Goal: Task Accomplishment & Management: Manage account settings

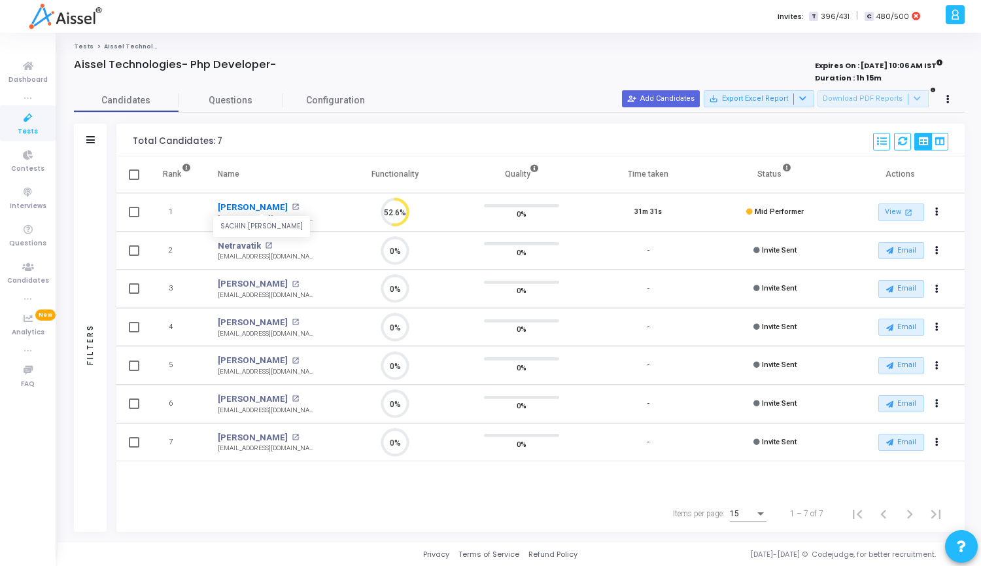
click at [264, 205] on link "[PERSON_NAME]" at bounding box center [253, 207] width 70 height 13
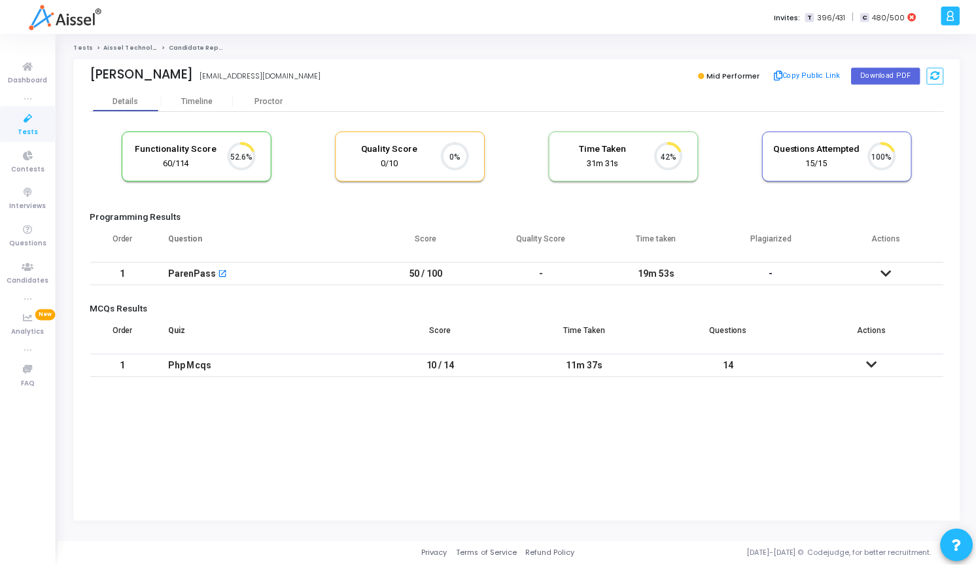
scroll to position [6, 6]
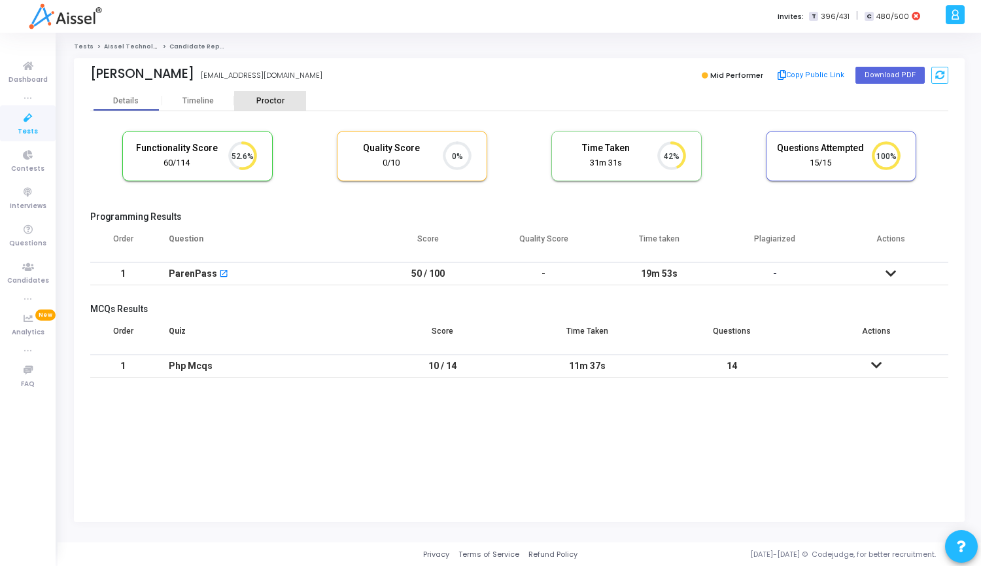
click at [275, 104] on div "Proctor" at bounding box center [270, 101] width 72 height 10
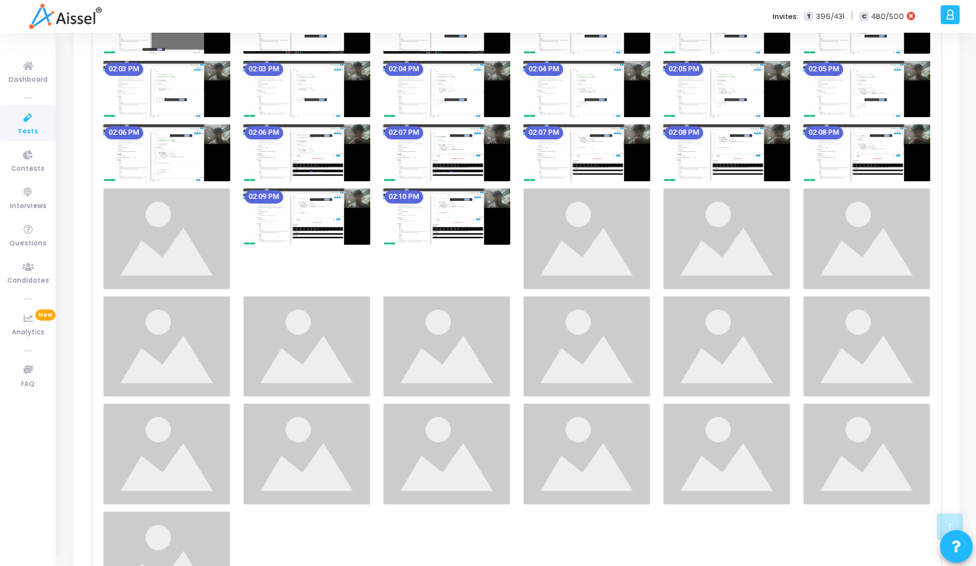
scroll to position [915, 0]
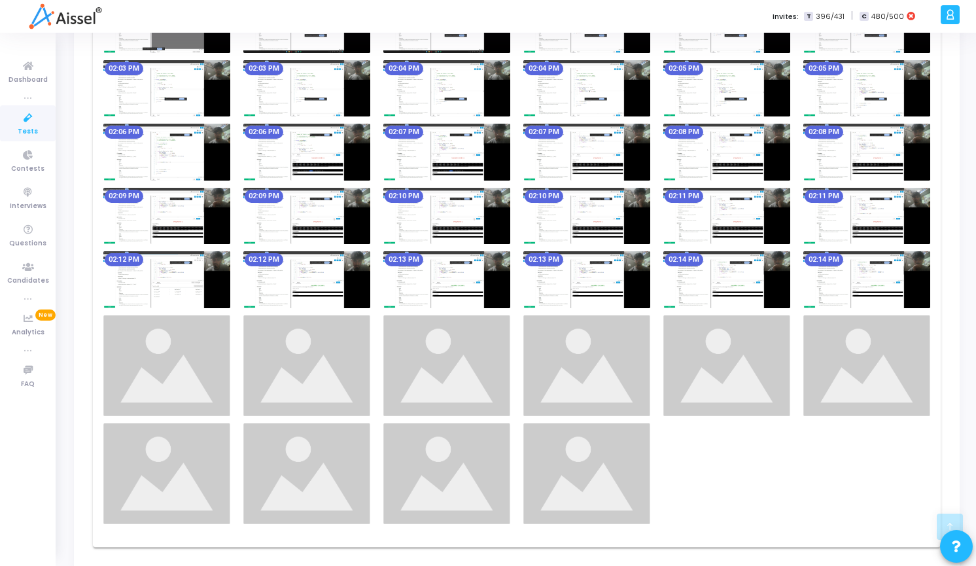
click at [167, 216] on img at bounding box center [166, 216] width 127 height 57
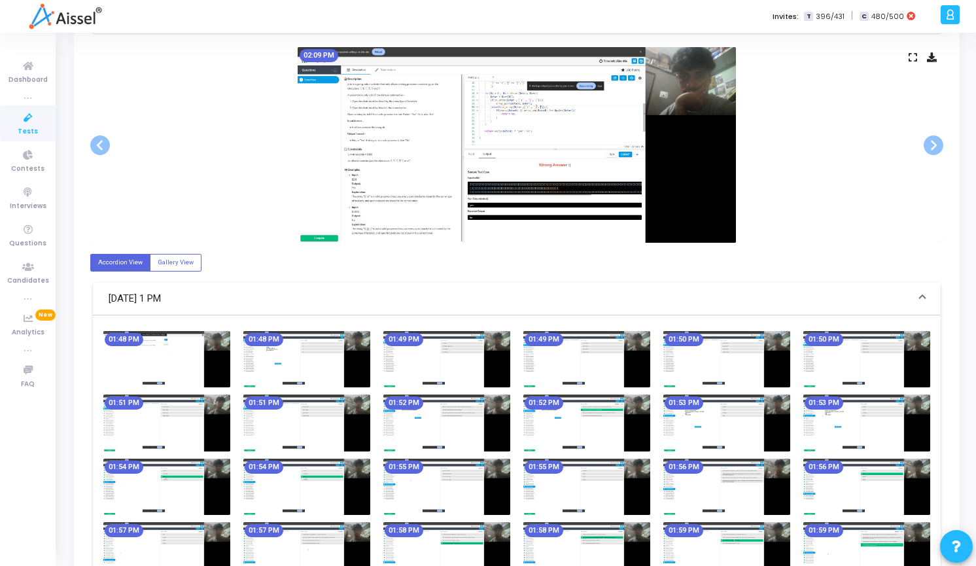
scroll to position [0, 0]
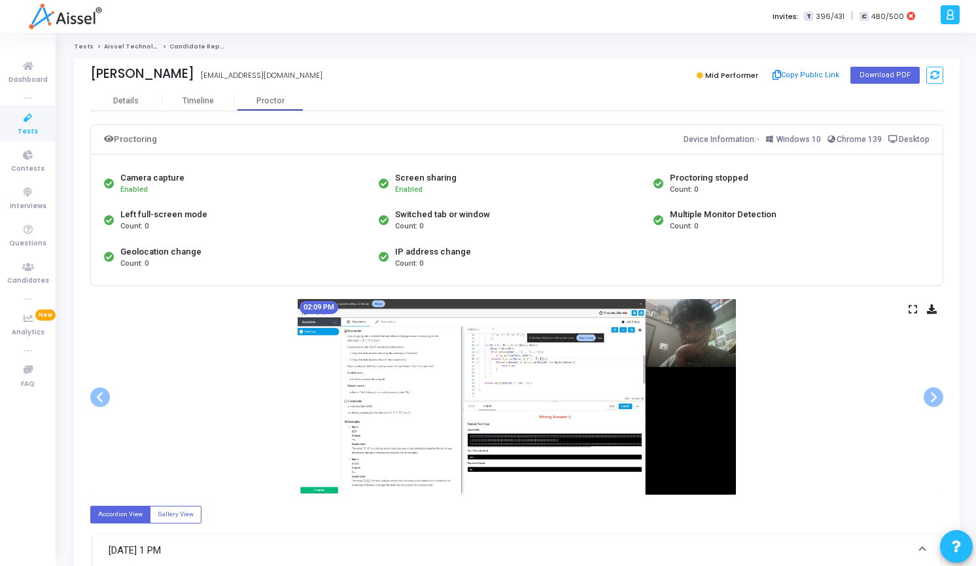
click at [690, 345] on img at bounding box center [517, 397] width 438 height 196
click at [191, 101] on div "Timeline" at bounding box center [197, 101] width 31 height 10
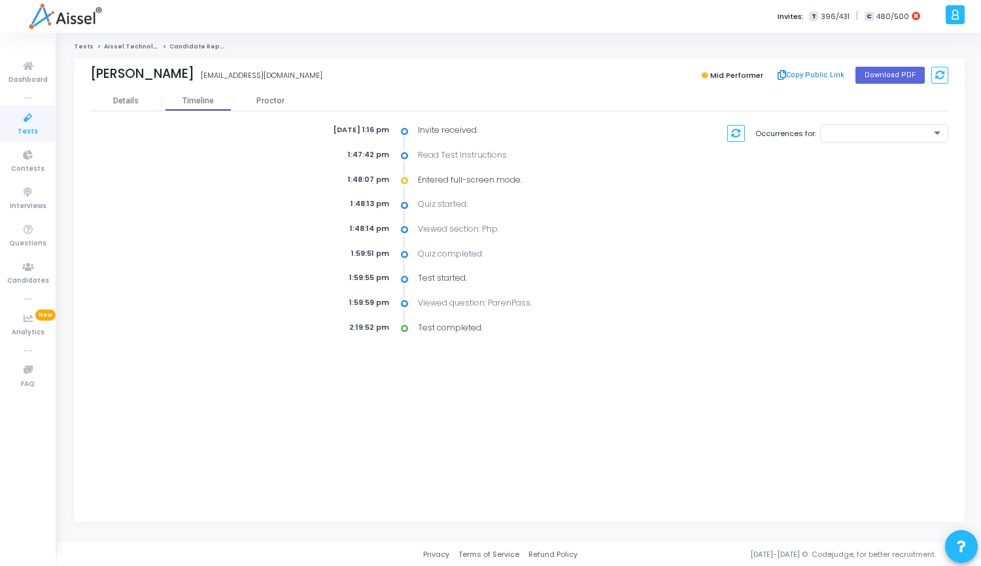
click at [26, 125] on icon at bounding box center [27, 118] width 27 height 16
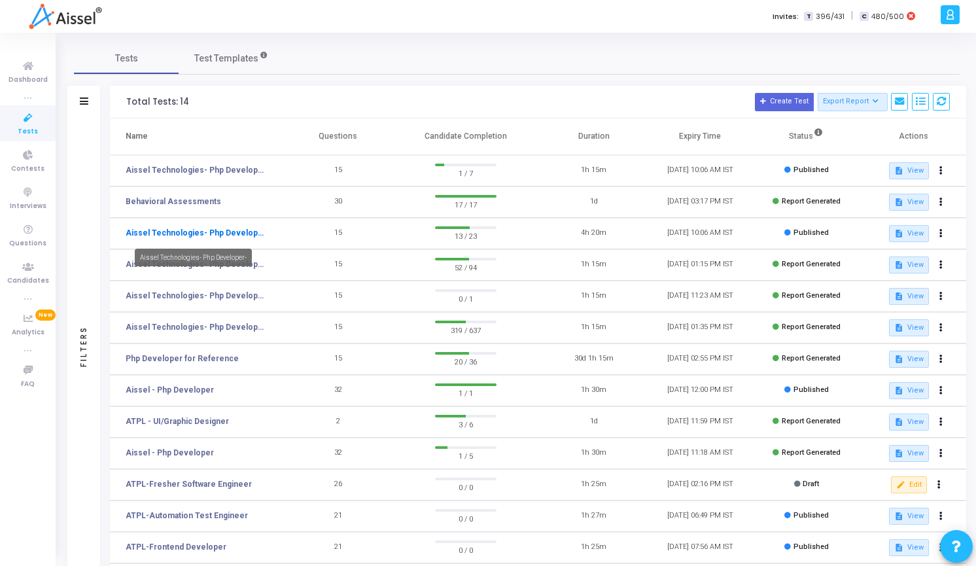
click at [213, 235] on link "Aissel Technologies- Php Developer-" at bounding box center [195, 233] width 139 height 12
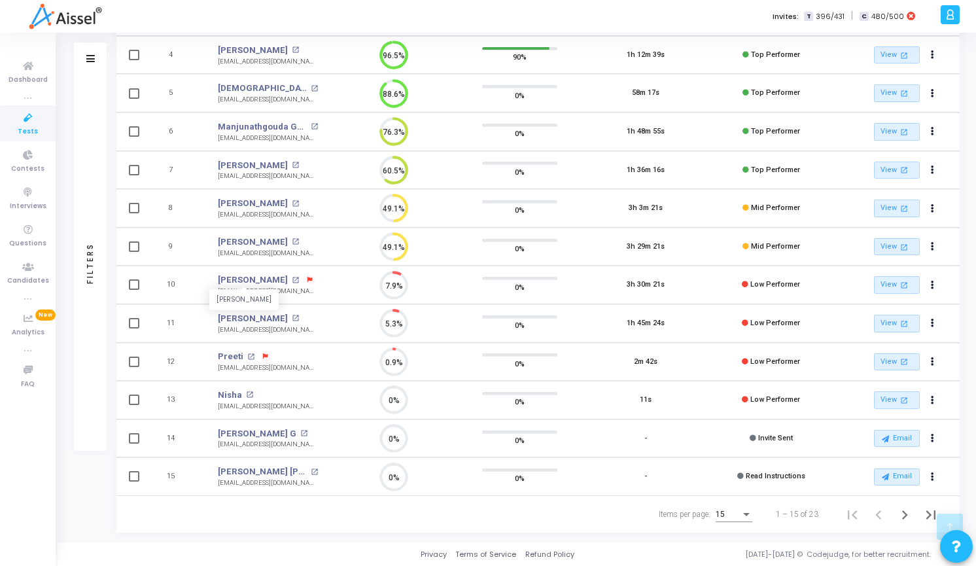
scroll to position [271, 0]
click at [734, 520] on div "15" at bounding box center [733, 512] width 37 height 22
click at [723, 500] on span "50" at bounding box center [734, 508] width 37 height 24
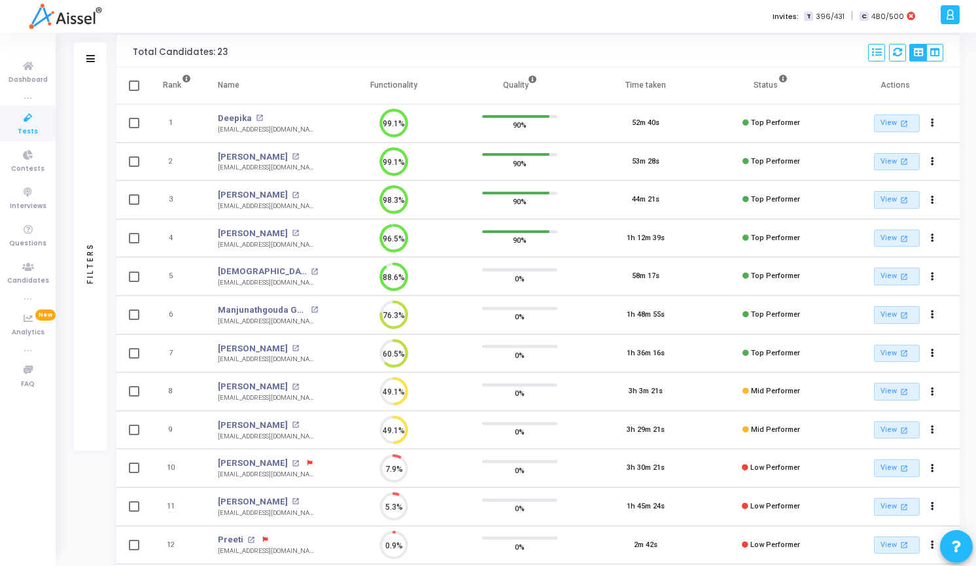
scroll to position [88, 0]
click at [29, 119] on icon at bounding box center [27, 118] width 27 height 16
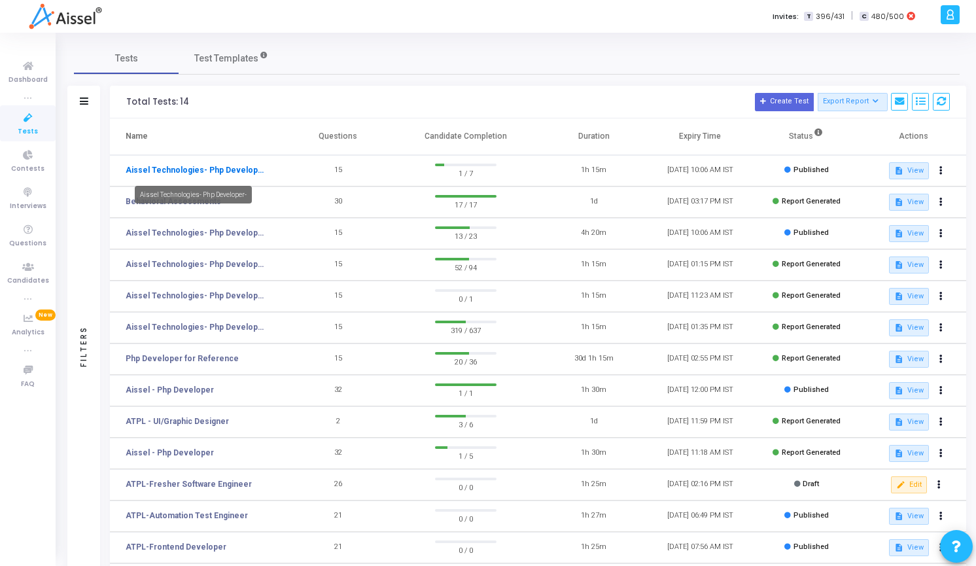
click at [233, 172] on link "Aissel Technologies- Php Developer-" at bounding box center [195, 170] width 139 height 12
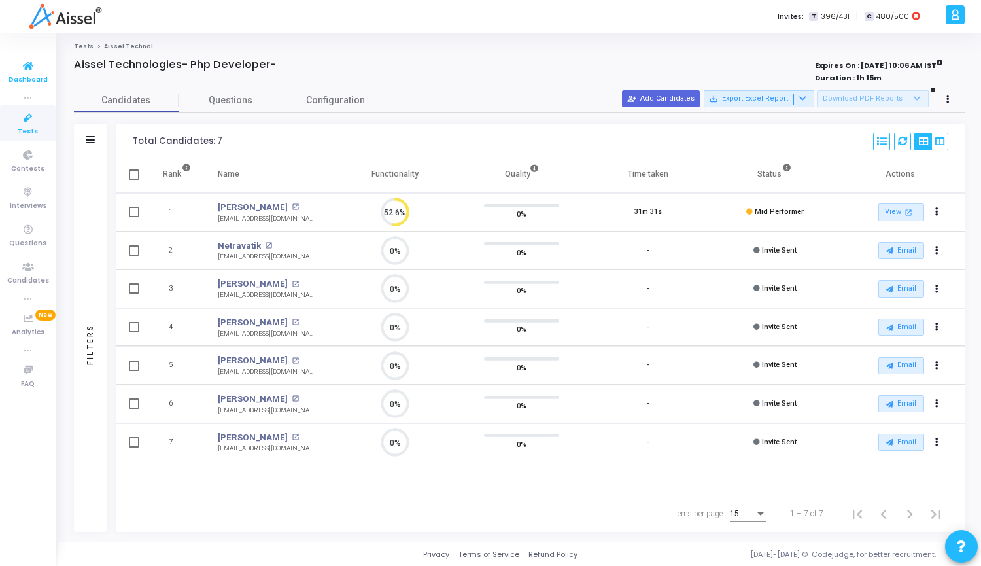
click at [23, 75] on span "Dashboard" at bounding box center [28, 80] width 39 height 11
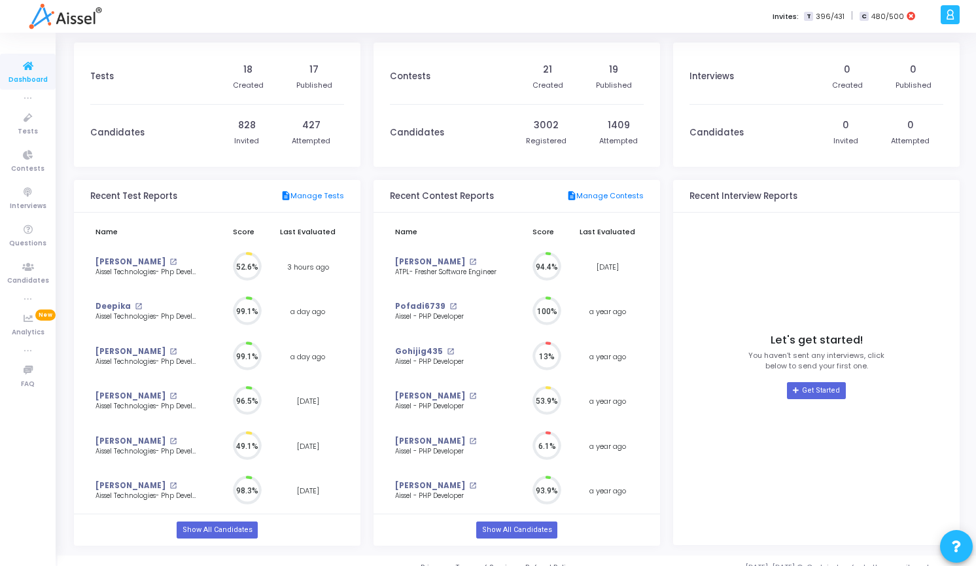
scroll to position [29, 14]
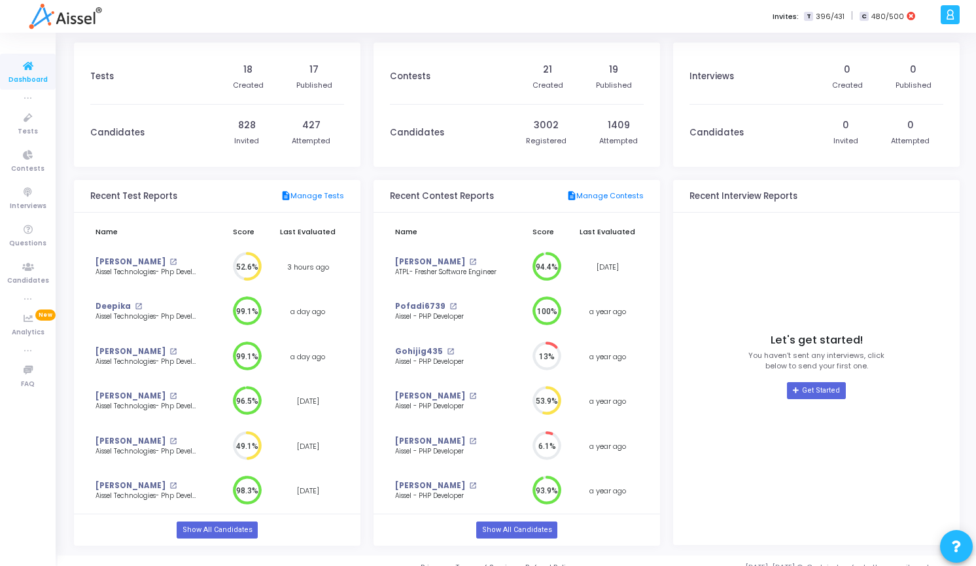
click at [952, 16] on icon at bounding box center [950, 14] width 10 height 15
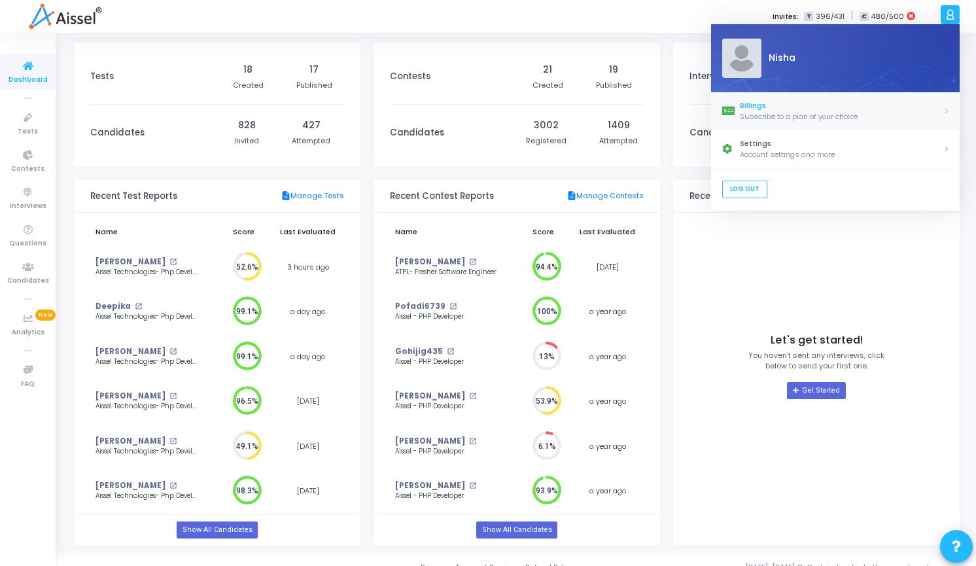
click at [877, 115] on div "Subscribe to a plan of your choice" at bounding box center [841, 116] width 203 height 11
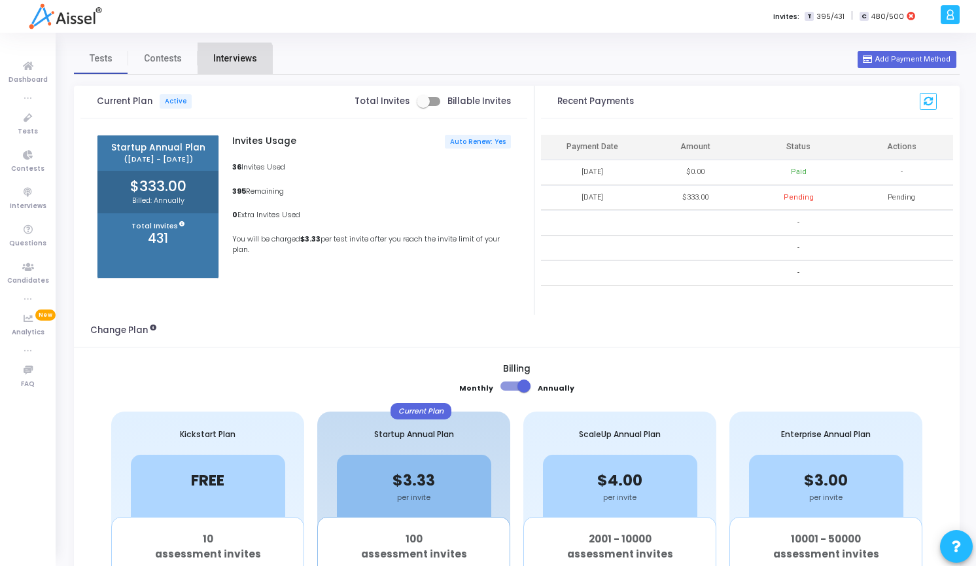
click at [220, 69] on link "Interviews" at bounding box center [234, 58] width 75 height 31
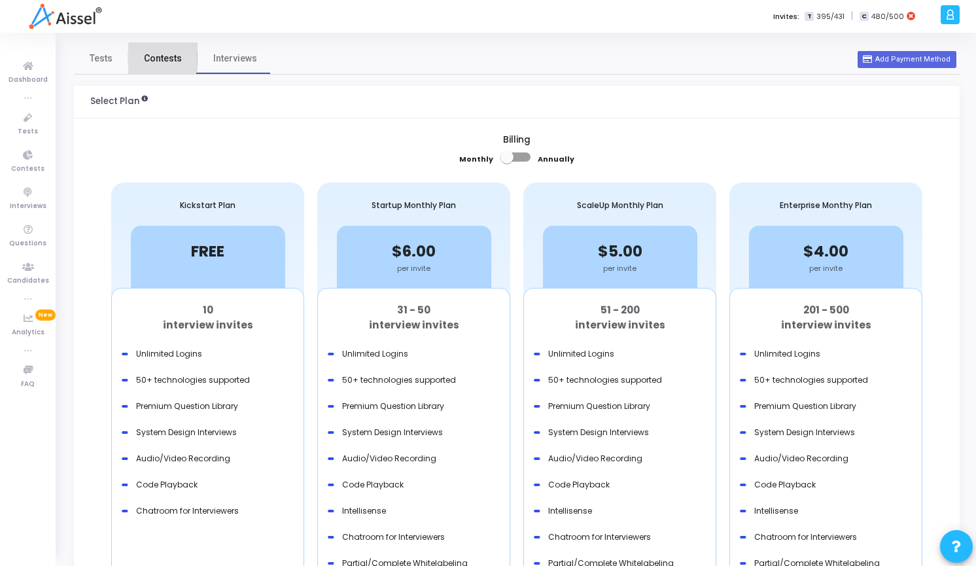
click at [178, 63] on span "Contests" at bounding box center [163, 59] width 38 height 14
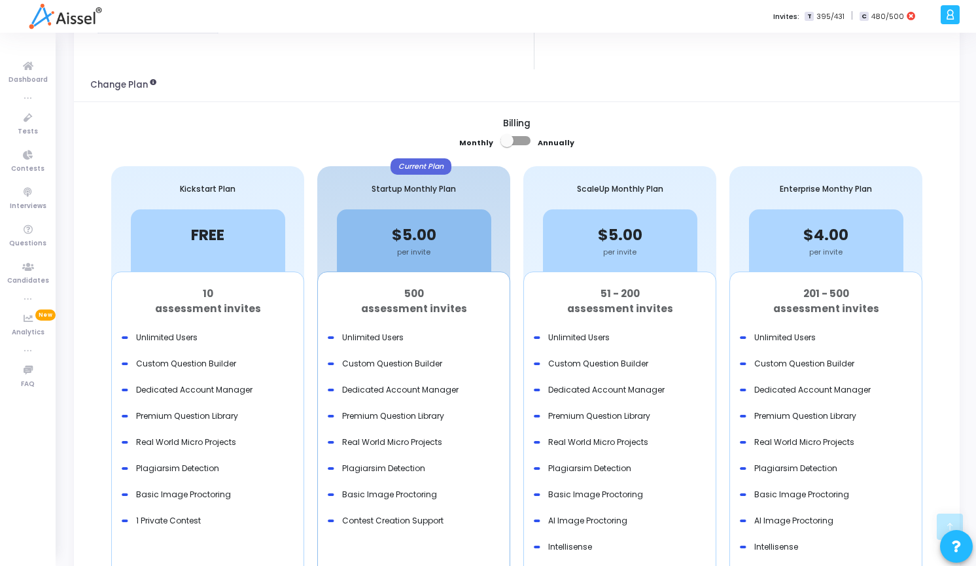
scroll to position [245, 0]
click at [951, 17] on icon at bounding box center [950, 14] width 10 height 15
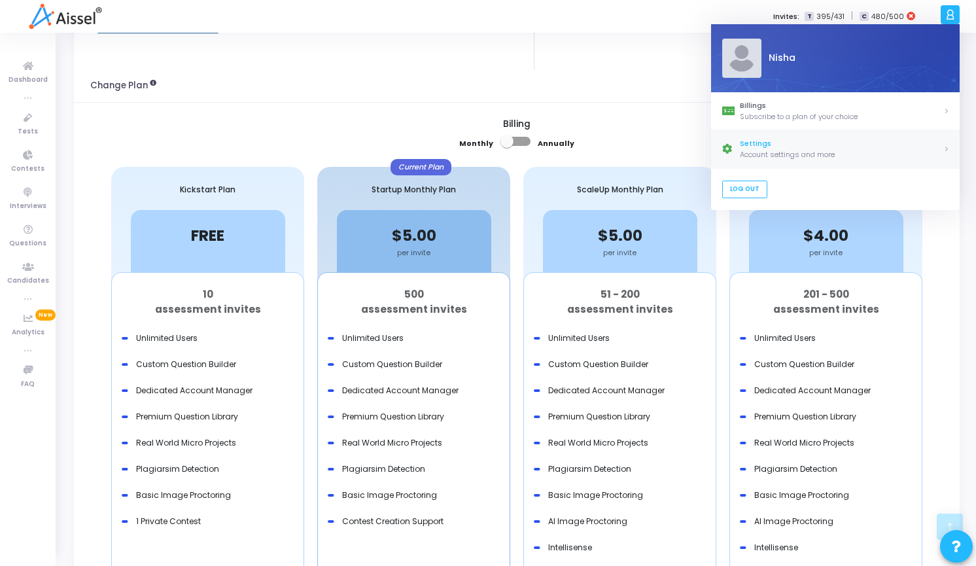
click at [831, 144] on div "Settings" at bounding box center [841, 144] width 203 height 11
select select "91"
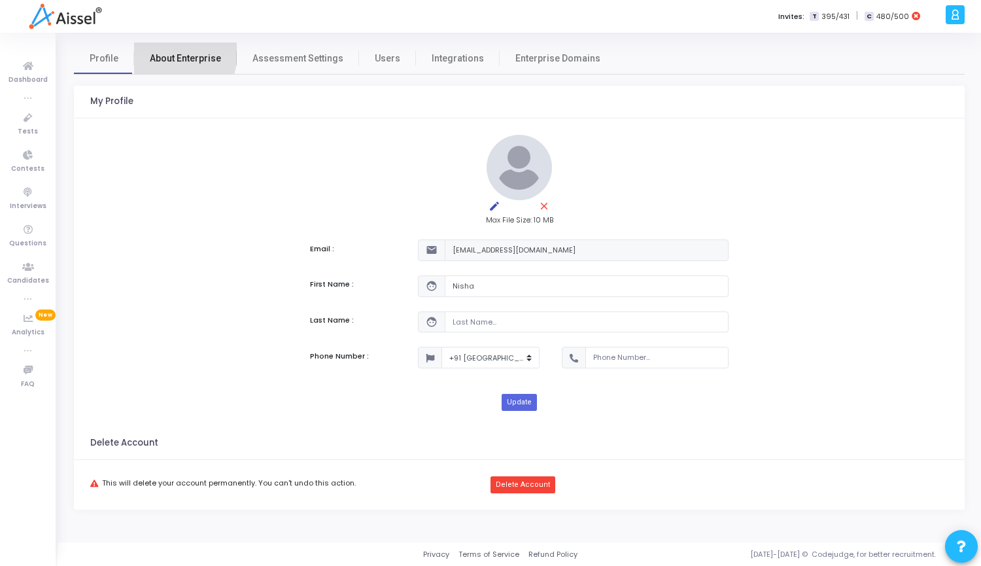
click at [161, 53] on span "About Enterprise" at bounding box center [185, 59] width 71 height 14
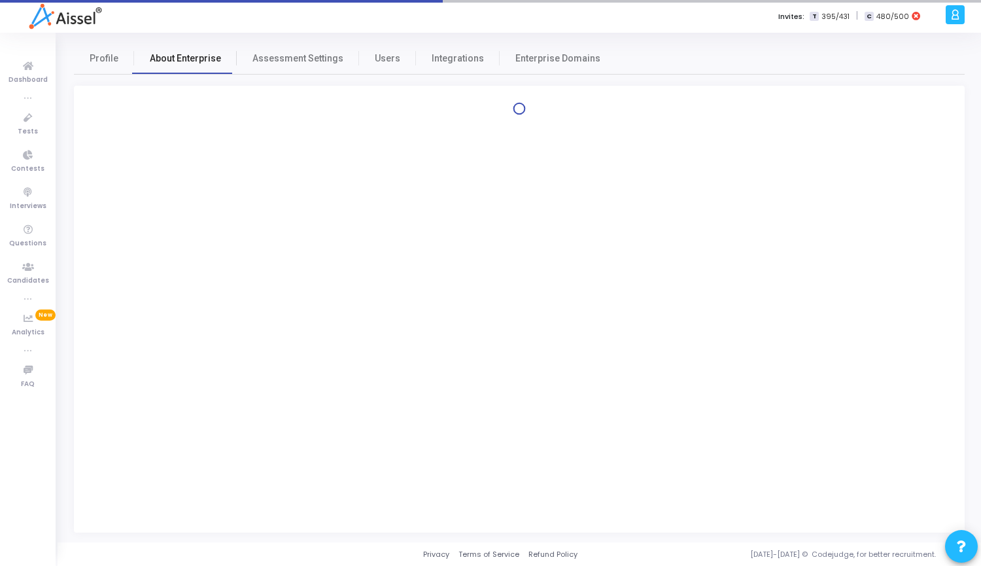
select select
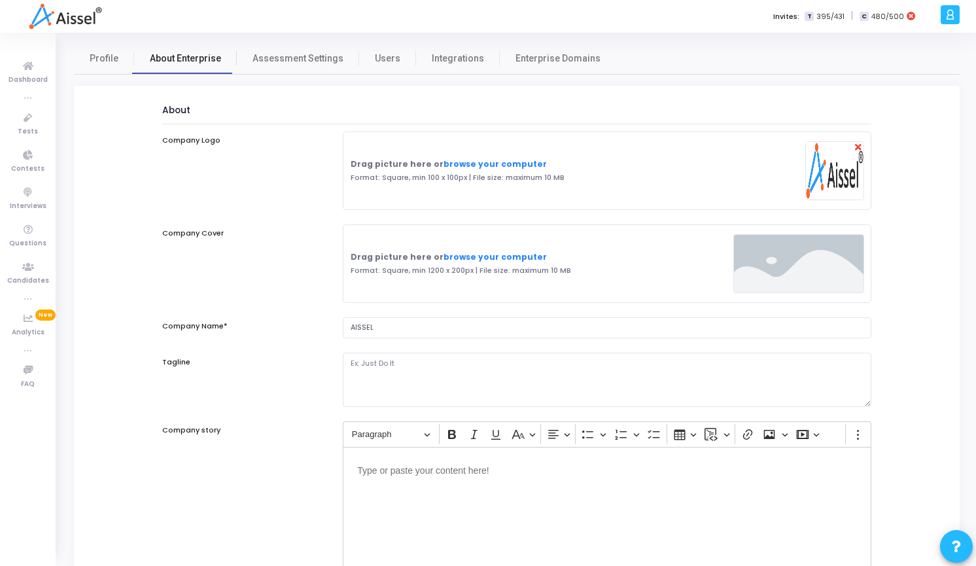
select select
click at [296, 56] on span "Assessment Settings" at bounding box center [297, 59] width 91 height 14
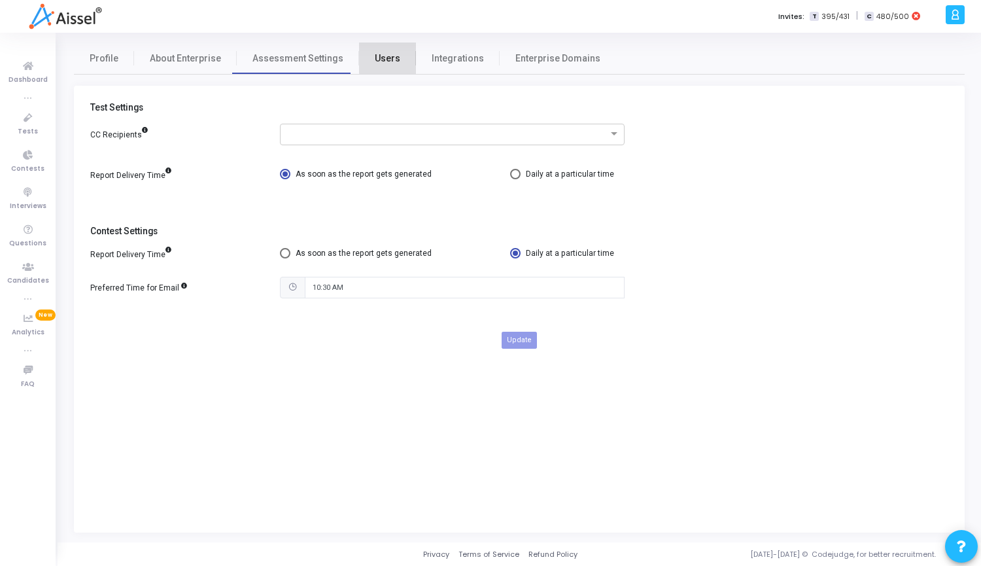
click at [388, 53] on span "Users" at bounding box center [388, 59] width 26 height 14
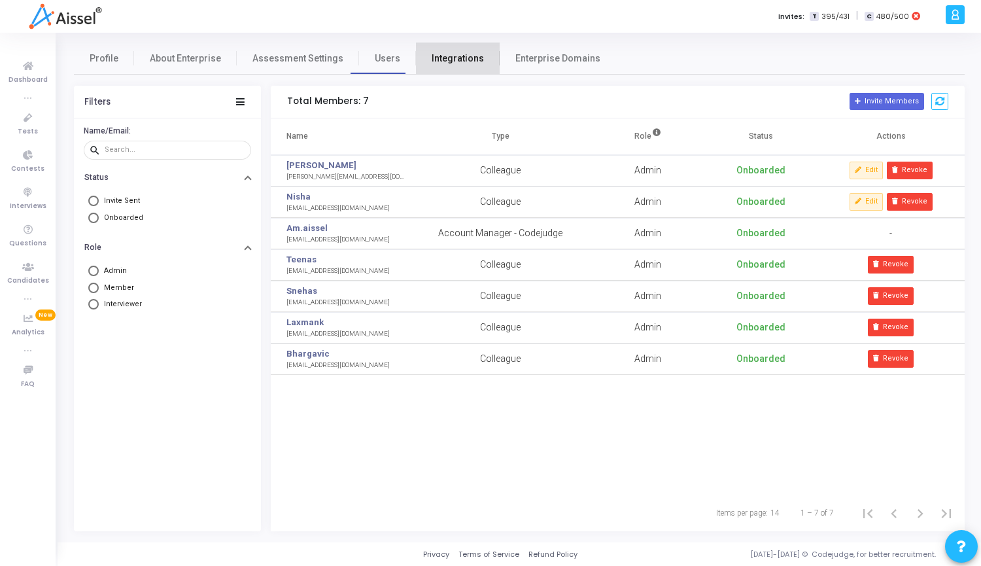
click at [448, 63] on span "Integrations" at bounding box center [458, 59] width 52 height 14
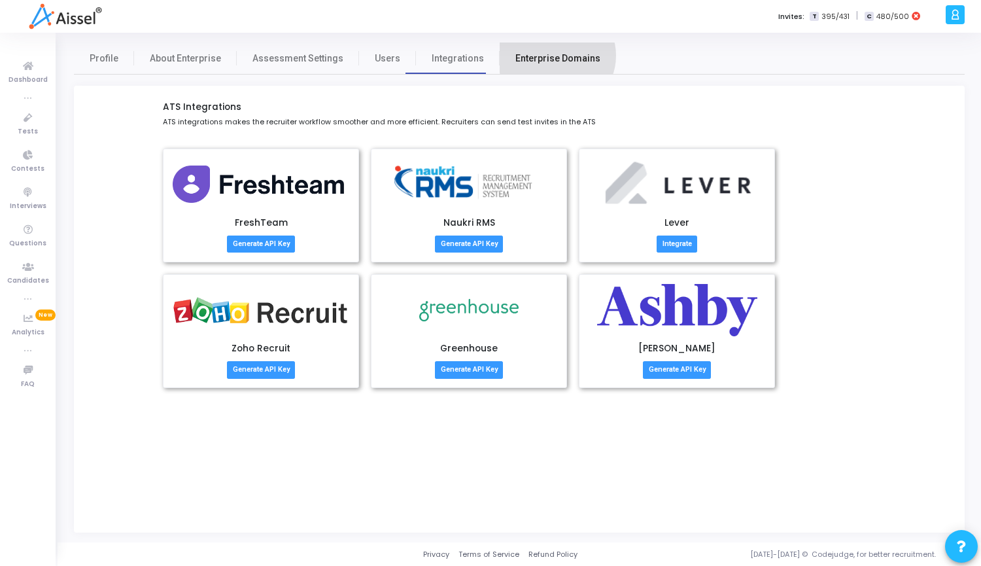
click at [543, 56] on span "Enterprise Domains" at bounding box center [557, 59] width 85 height 14
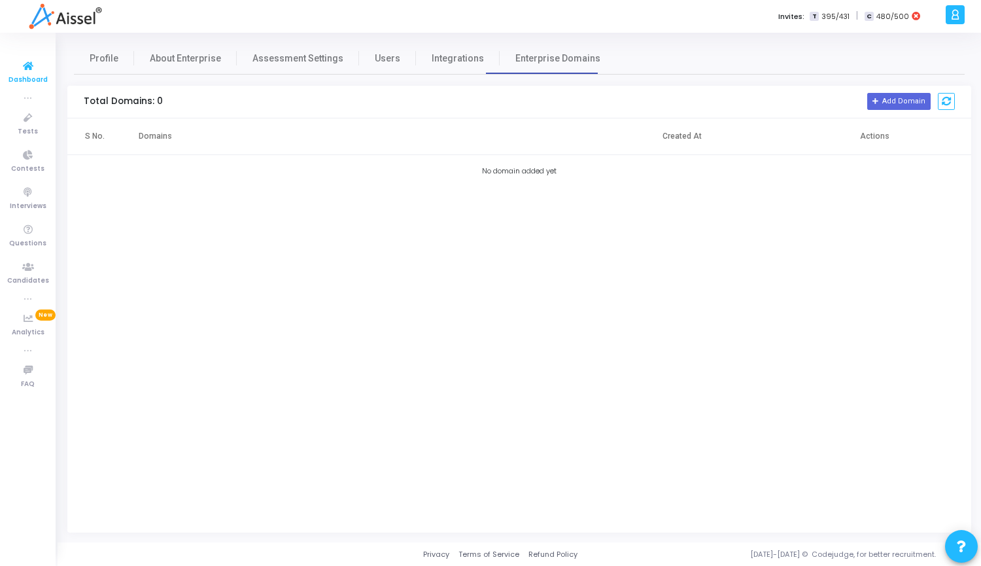
click at [29, 71] on icon at bounding box center [27, 66] width 27 height 16
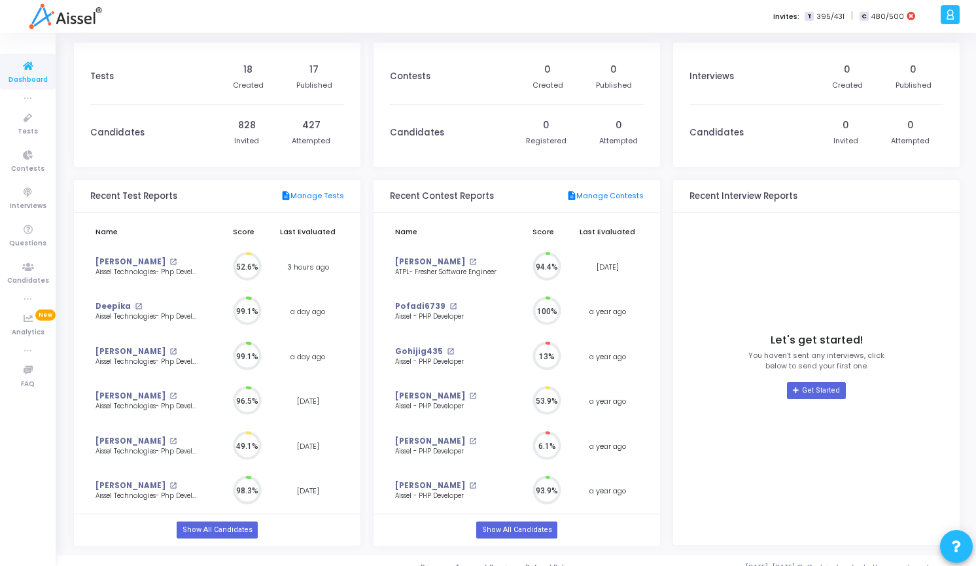
scroll to position [29, 14]
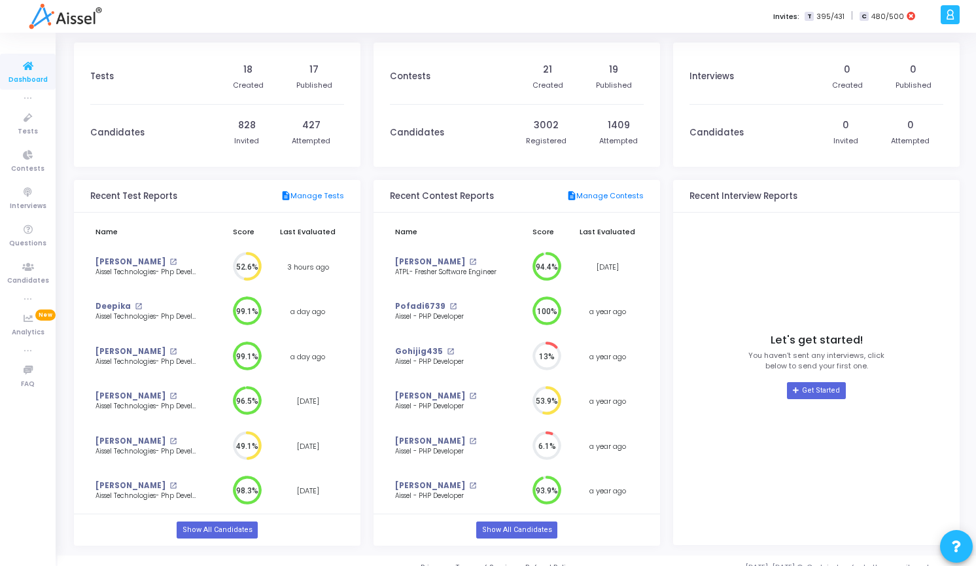
click at [953, 13] on icon at bounding box center [950, 14] width 10 height 15
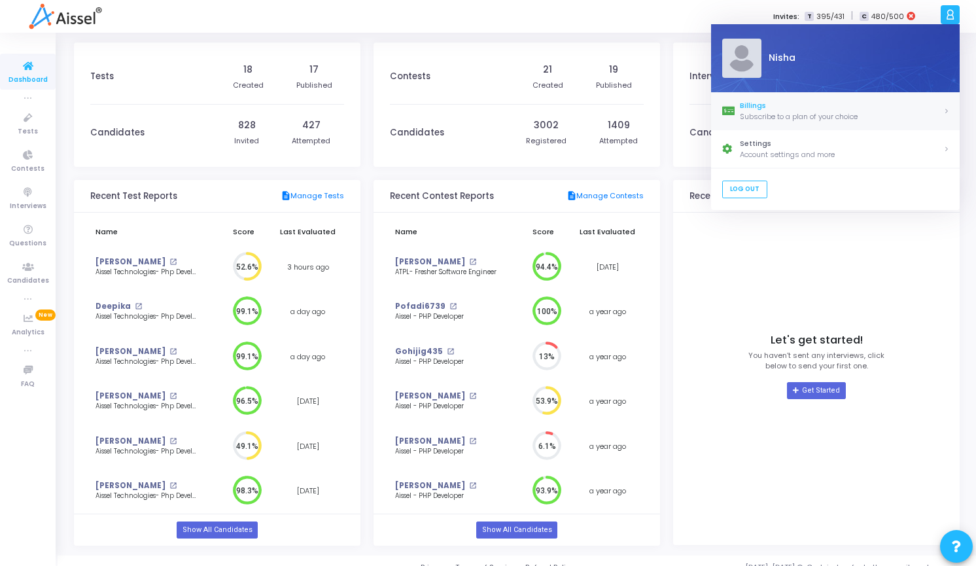
click at [820, 108] on div "Billings" at bounding box center [841, 105] width 203 height 11
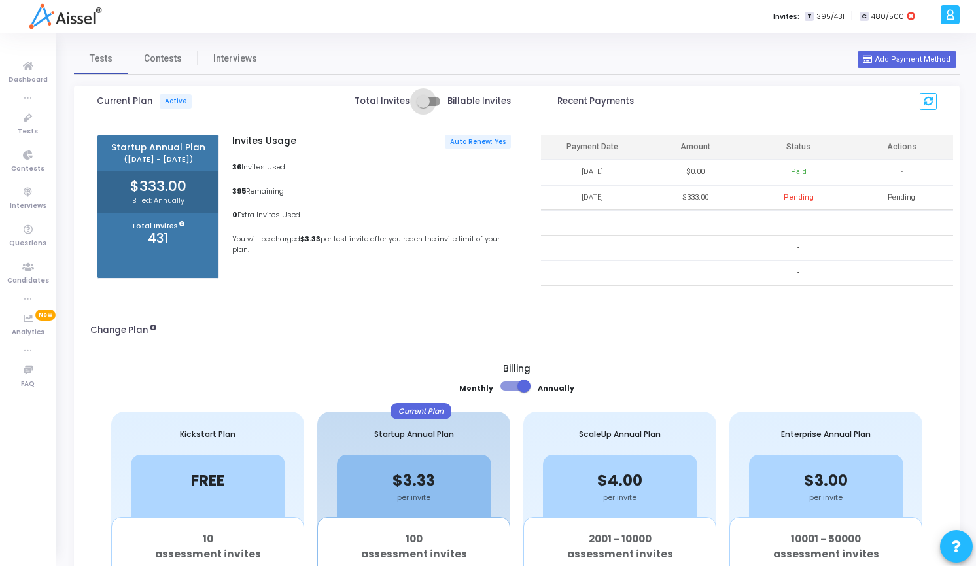
click at [430, 99] on span at bounding box center [423, 101] width 13 height 13
click at [423, 106] on input "checkbox" at bounding box center [422, 106] width 1 height 1
click at [435, 100] on span at bounding box center [433, 101] width 13 height 13
click at [423, 106] on input "checkbox" at bounding box center [422, 106] width 1 height 1
checkbox input "false"
